Goal: Find specific page/section: Find specific page/section

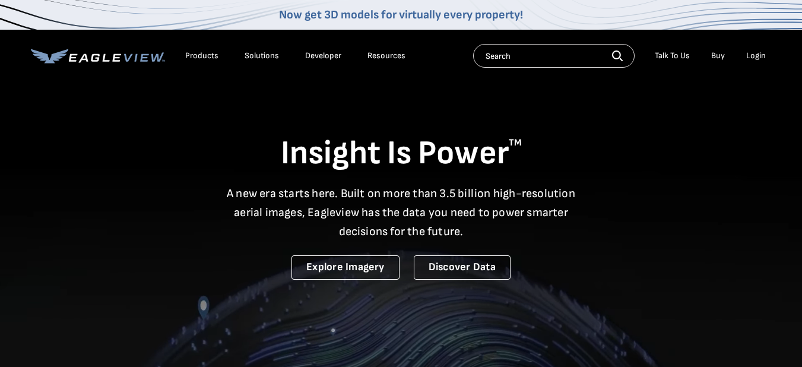
click at [753, 58] on div "Login" at bounding box center [757, 55] width 20 height 11
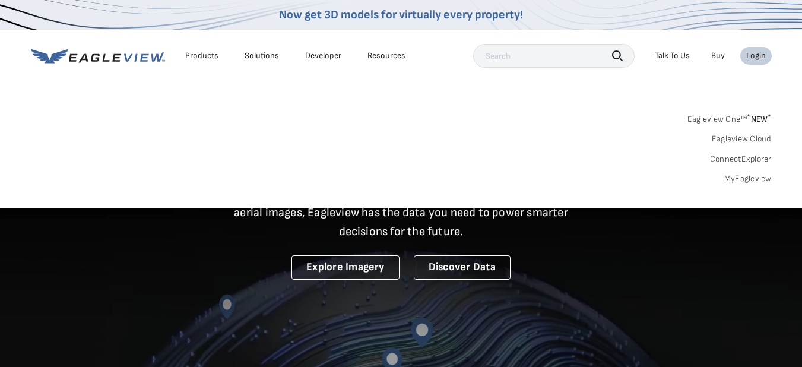
click at [762, 55] on div "Login" at bounding box center [757, 55] width 20 height 11
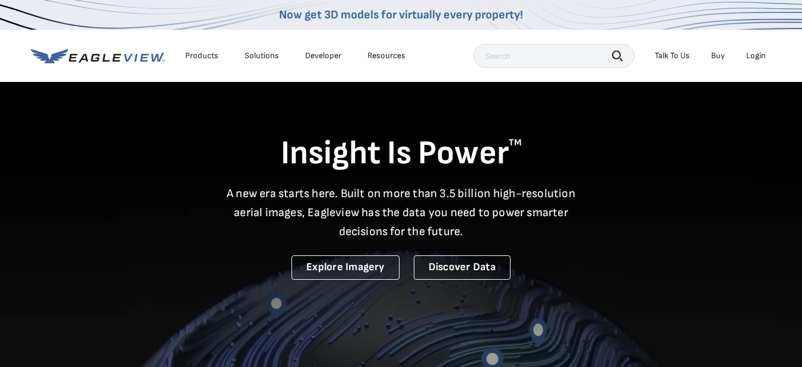
click at [762, 55] on div "Login" at bounding box center [757, 55] width 20 height 11
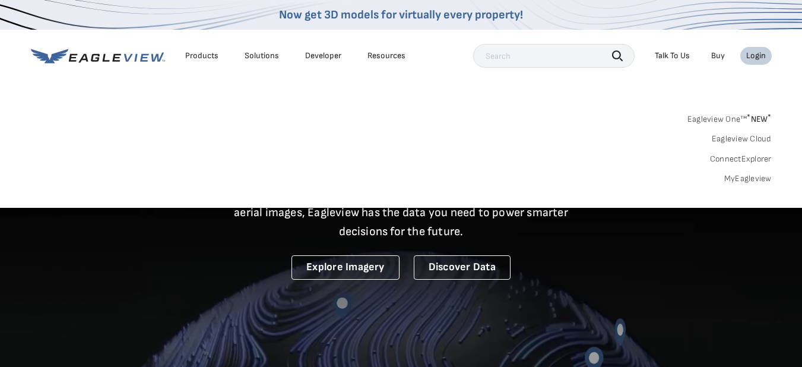
click at [745, 181] on link "MyEagleview" at bounding box center [749, 178] width 48 height 11
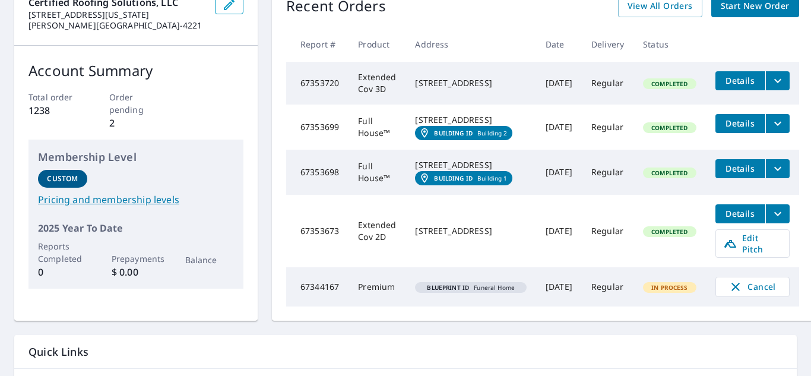
scroll to position [139, 0]
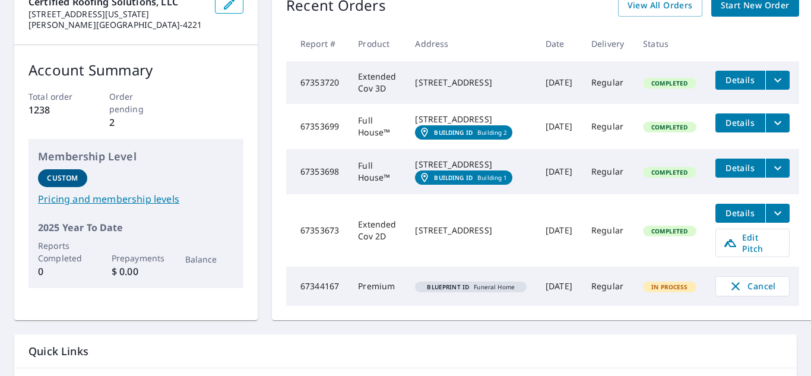
drag, startPoint x: 473, startPoint y: 269, endPoint x: 442, endPoint y: 266, distance: 31.7
click at [442, 236] on div "[STREET_ADDRESS]" at bounding box center [471, 231] width 112 height 12
click at [486, 236] on div "[STREET_ADDRESS]" at bounding box center [471, 231] width 112 height 12
drag, startPoint x: 483, startPoint y: 268, endPoint x: 410, endPoint y: 254, distance: 74.3
click at [410, 254] on td "[STREET_ADDRESS]" at bounding box center [471, 230] width 131 height 72
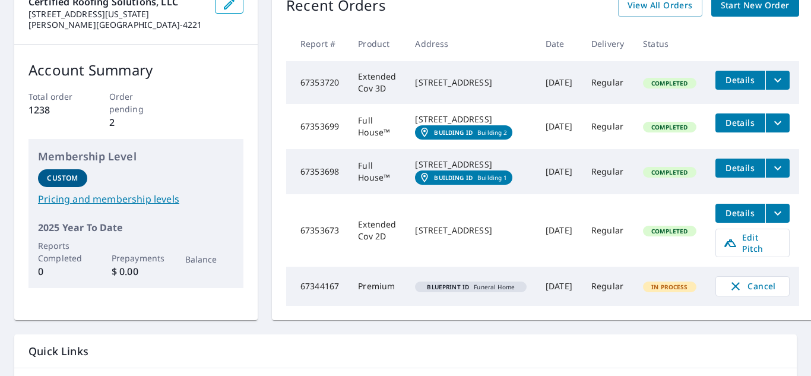
copy div "[STREET_ADDRESS]"
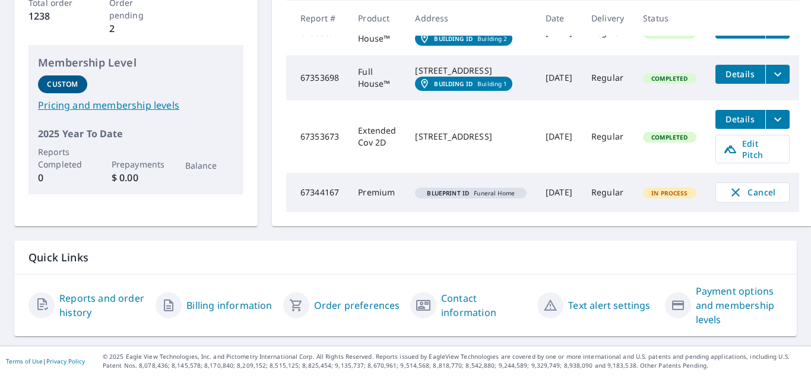
scroll to position [0, 0]
